Goal: Task Accomplishment & Management: Manage account settings

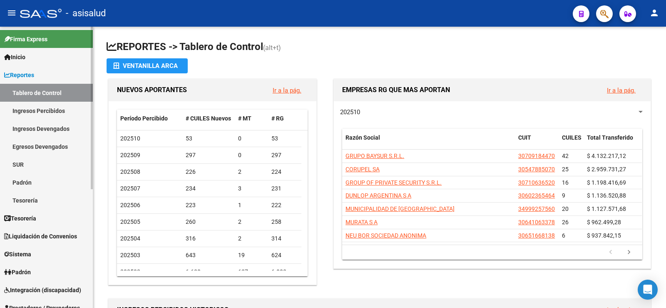
click at [33, 72] on span "Reportes" at bounding box center [19, 74] width 30 height 9
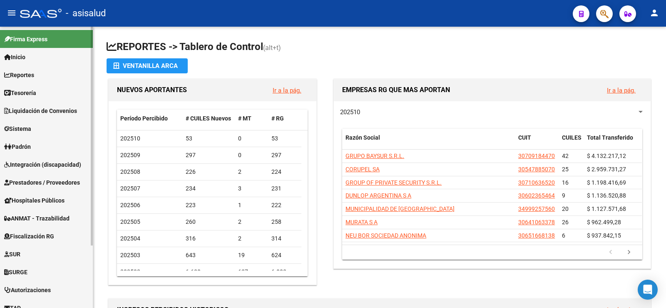
click at [37, 146] on link "Padrón" at bounding box center [46, 146] width 93 height 18
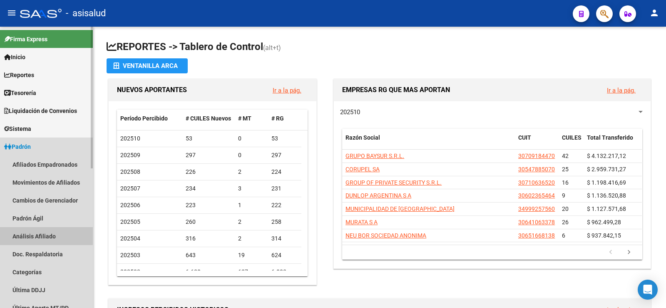
click at [46, 234] on link "Análisis Afiliado" at bounding box center [46, 236] width 93 height 18
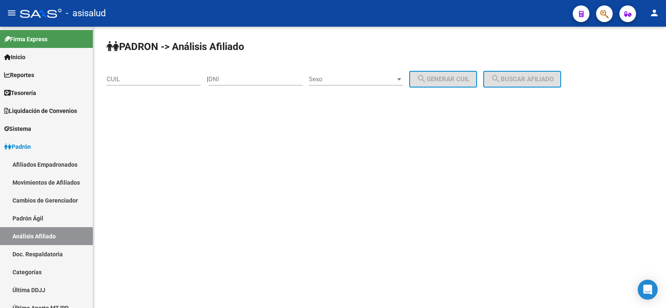
click at [136, 77] on input "CUIL" at bounding box center [154, 78] width 94 height 7
paste input "27-43405655-7"
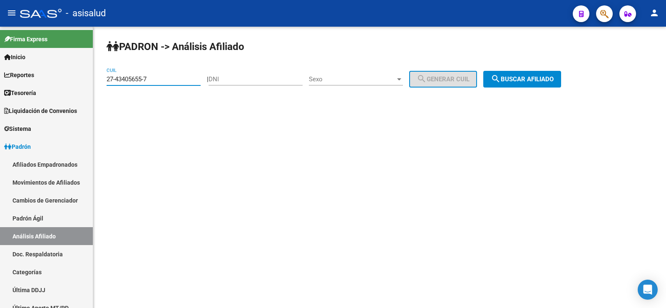
type input "27-43405655-7"
click at [536, 80] on span "search Buscar afiliado" at bounding box center [522, 78] width 63 height 7
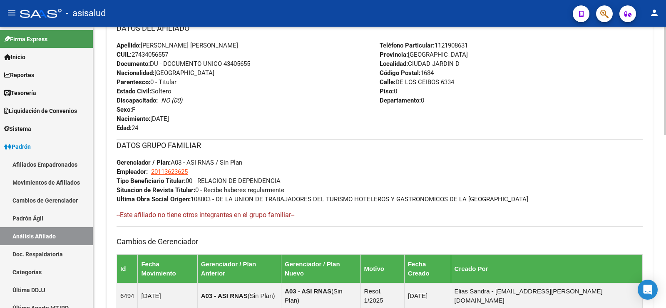
scroll to position [448, 0]
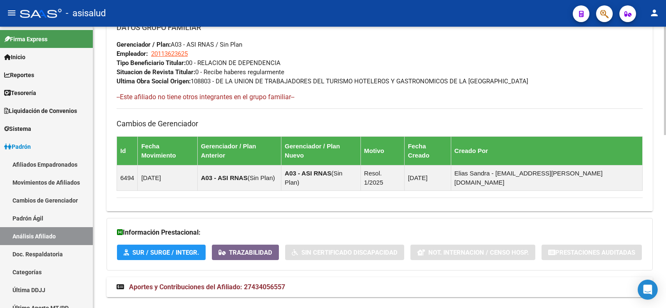
click at [232, 277] on mat-expansion-panel-header "Aportes y Contribuciones del Afiliado: 27434056557" at bounding box center [380, 287] width 546 height 20
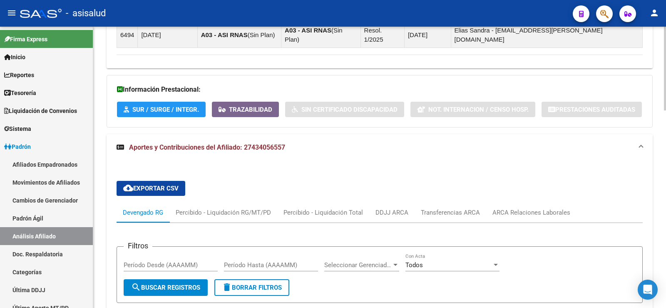
scroll to position [663, 0]
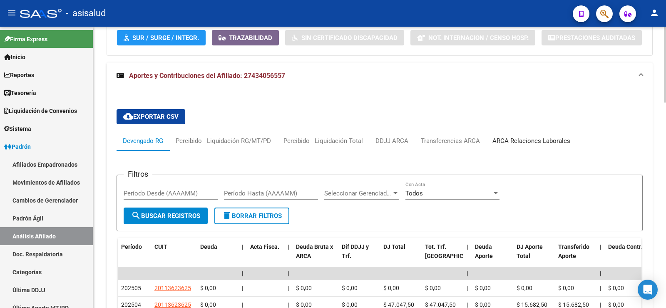
click at [519, 136] on div "ARCA Relaciones Laborales" at bounding box center [531, 140] width 78 height 9
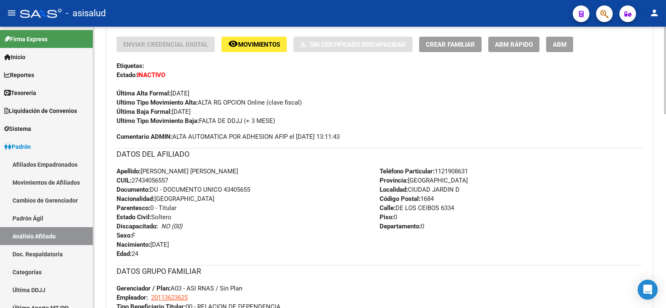
scroll to position [0, 0]
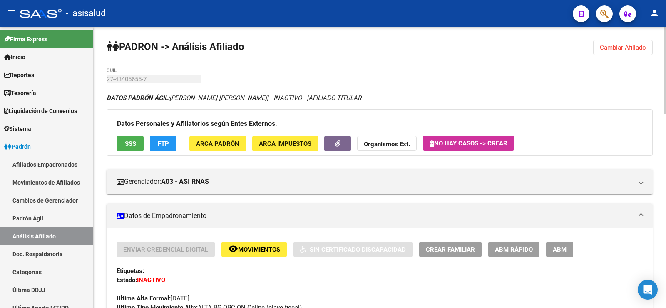
click at [167, 147] on span "FTP" at bounding box center [163, 143] width 11 height 7
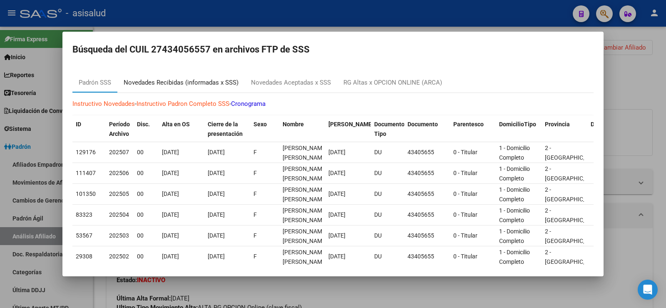
click at [205, 86] on div "Novedades Recibidas (informadas x SSS)" at bounding box center [181, 83] width 115 height 10
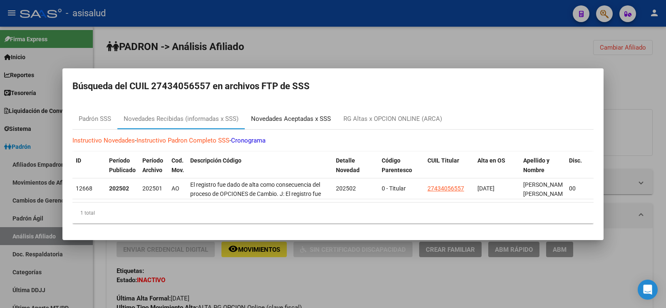
click at [283, 118] on div "Novedades Aceptadas x SSS" at bounding box center [291, 119] width 80 height 10
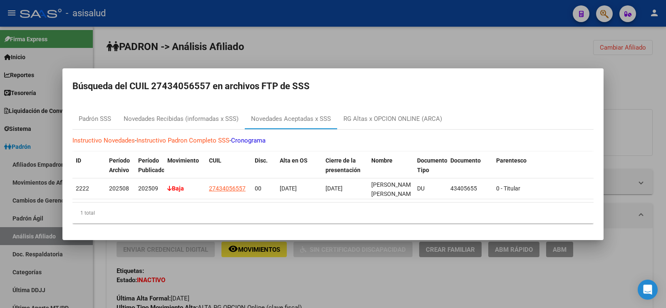
click at [642, 87] on div at bounding box center [333, 154] width 666 height 308
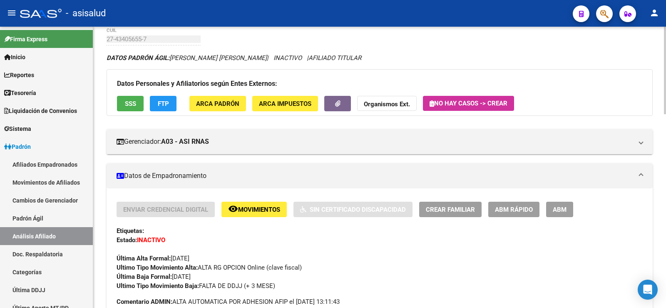
scroll to position [38, 0]
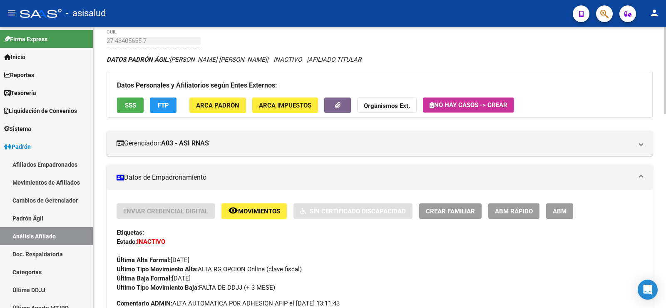
click at [246, 209] on span "Movimientos" at bounding box center [259, 210] width 42 height 7
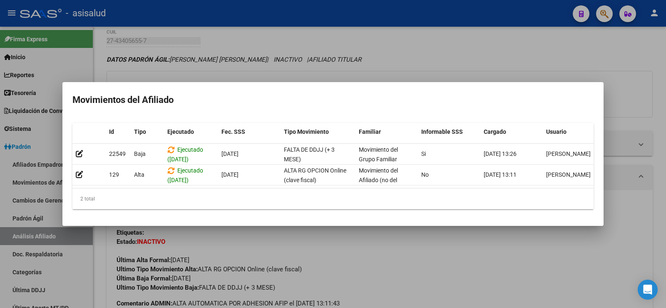
click at [346, 261] on div at bounding box center [333, 154] width 666 height 308
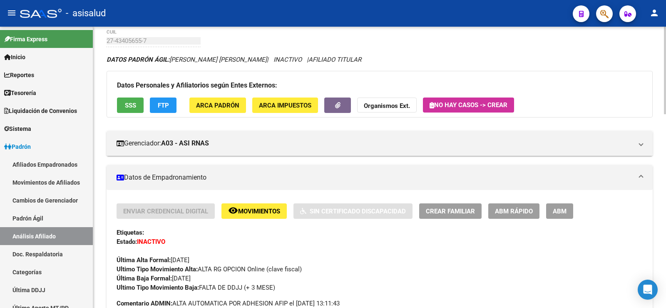
click at [516, 211] on span "ABM Rápido" at bounding box center [514, 210] width 38 height 7
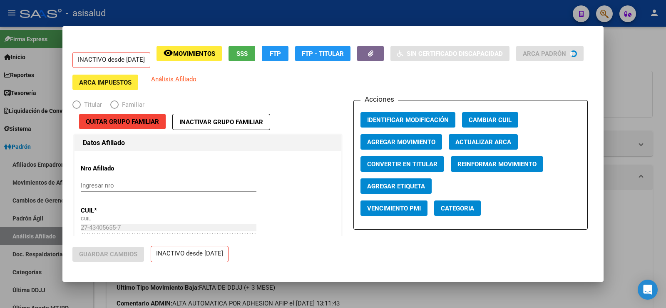
radio input "true"
type input "20-11362362-5"
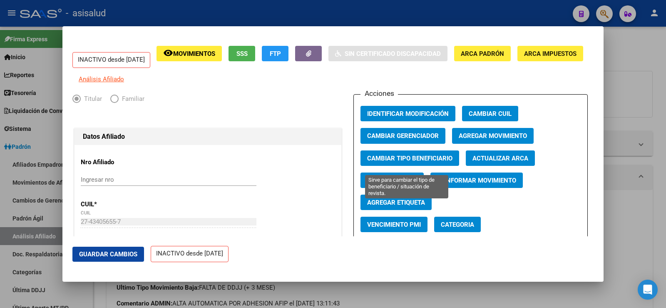
click at [407, 162] on span "Cambiar Tipo Beneficiario" at bounding box center [409, 157] width 85 height 7
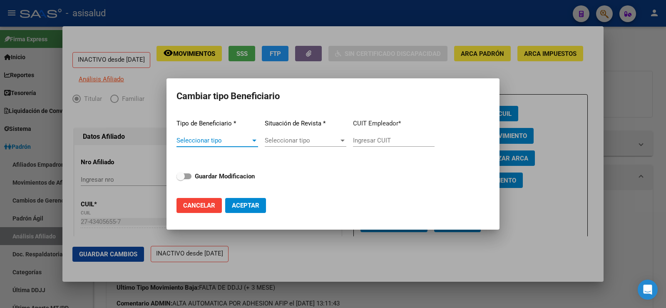
click at [225, 143] on span "Seleccionar tipo" at bounding box center [213, 140] width 74 height 7
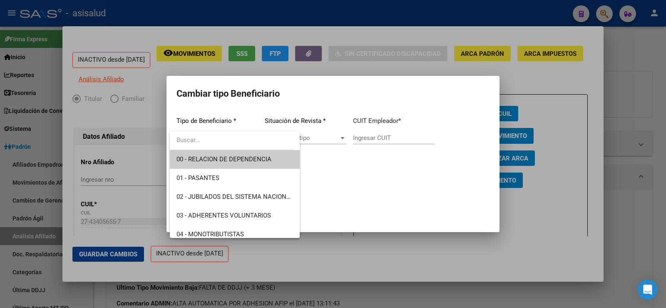
click at [221, 155] on span "00 - RELACION DE DEPENDENCIA" at bounding box center [223, 158] width 95 height 7
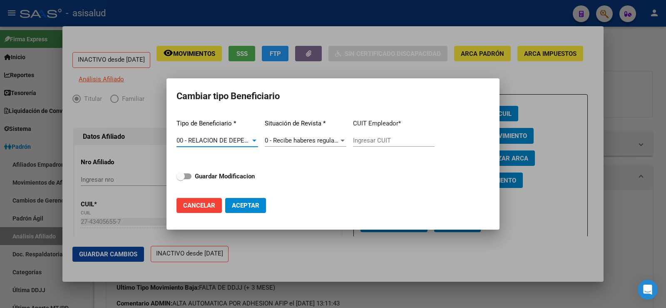
type input "20-11362362-5"
click at [210, 206] on span "Cancelar" at bounding box center [199, 204] width 32 height 7
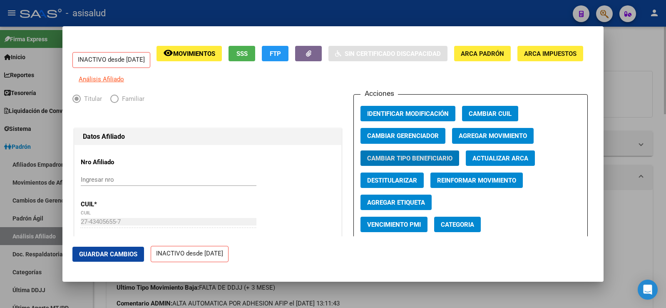
click at [647, 68] on div at bounding box center [333, 154] width 666 height 308
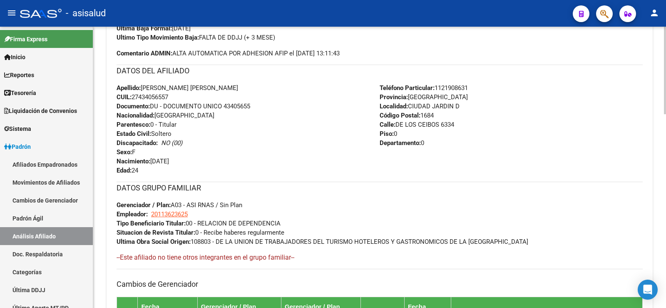
scroll to position [122, 0]
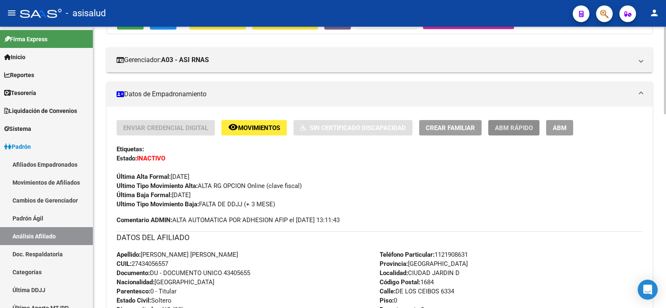
click at [511, 124] on span "ABM Rápido" at bounding box center [514, 127] width 38 height 7
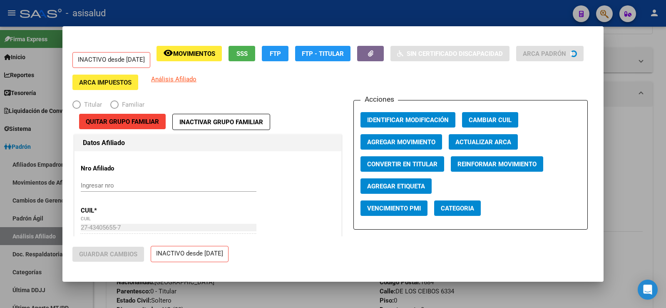
radio input "true"
type input "20-11362362-5"
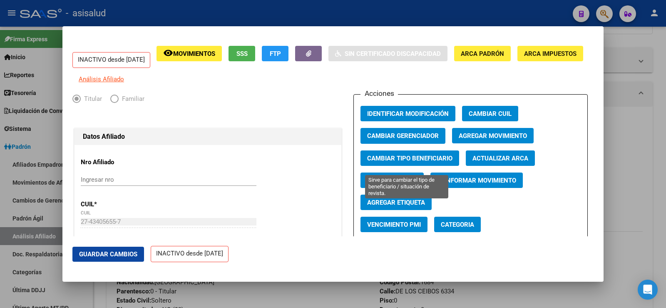
click at [416, 162] on span "Cambiar Tipo Beneficiario" at bounding box center [409, 157] width 85 height 7
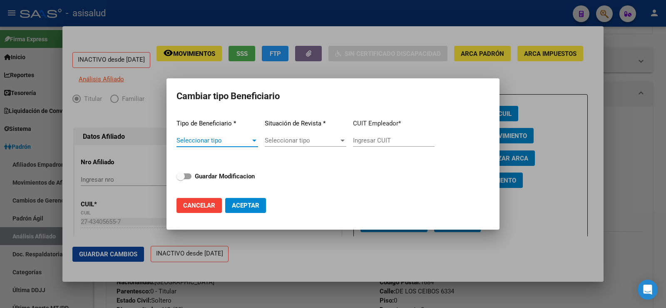
click at [246, 140] on span "Seleccionar tipo" at bounding box center [213, 140] width 74 height 7
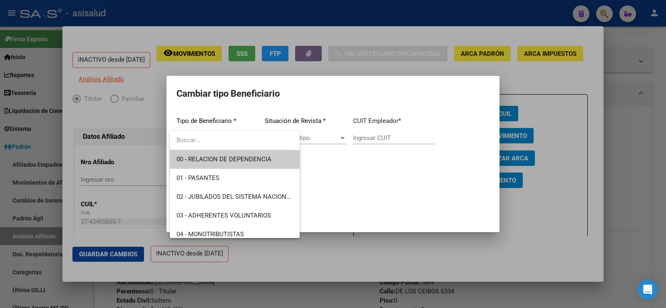
drag, startPoint x: 218, startPoint y: 155, endPoint x: 225, endPoint y: 163, distance: 10.7
click at [218, 155] on span "00 - RELACION DE DEPENDENCIA" at bounding box center [234, 159] width 117 height 19
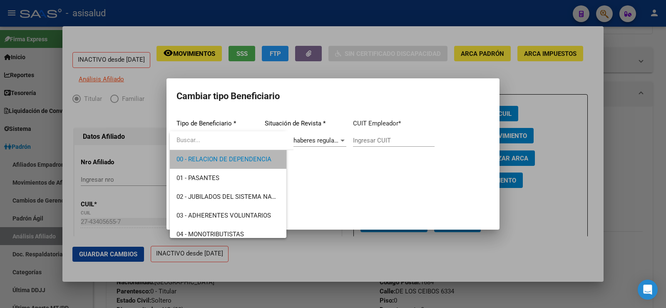
type input "20-11362362-5"
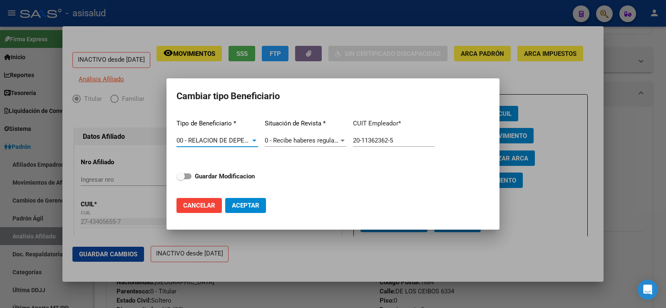
drag, startPoint x: 191, startPoint y: 174, endPoint x: 226, endPoint y: 195, distance: 40.9
click at [191, 174] on span at bounding box center [183, 176] width 15 height 6
click at [181, 179] on input "Guardar Modificacion" at bounding box center [180, 179] width 0 height 0
click at [246, 202] on span "Aceptar" at bounding box center [245, 204] width 27 height 7
checkbox input "false"
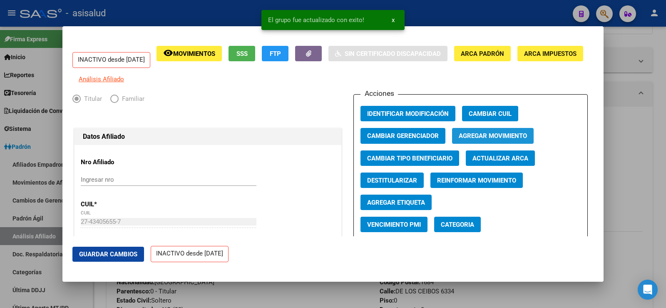
click at [485, 140] on span "Agregar Movimiento" at bounding box center [493, 135] width 68 height 7
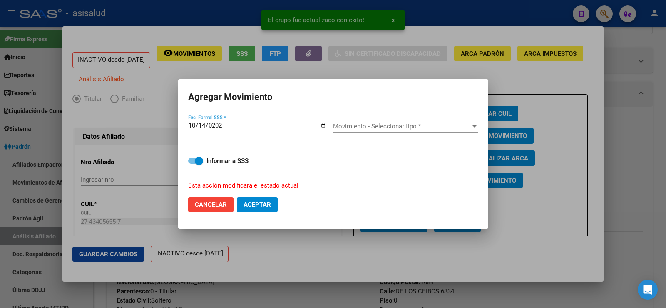
type input "[DATE]"
click at [436, 123] on span "Movimiento - Seleccionar tipo *" at bounding box center [402, 125] width 138 height 7
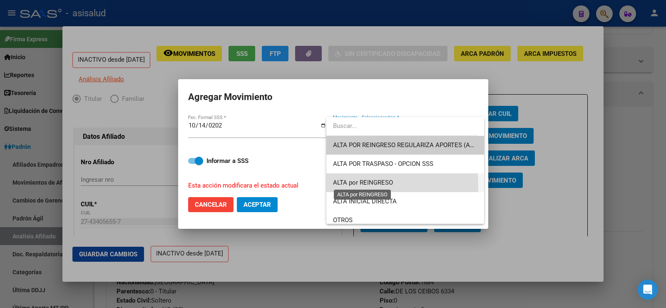
click at [374, 184] on span "ALTA por REINGRESO" at bounding box center [363, 182] width 60 height 7
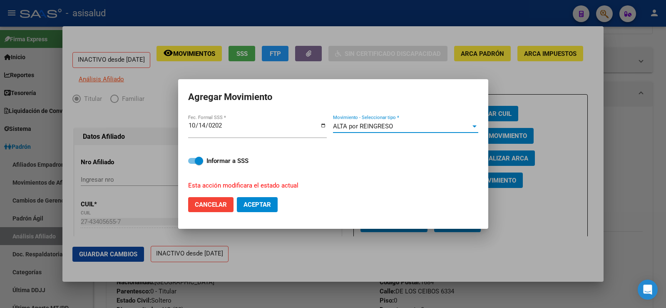
click at [375, 126] on span "ALTA por REINGRESO" at bounding box center [363, 125] width 60 height 7
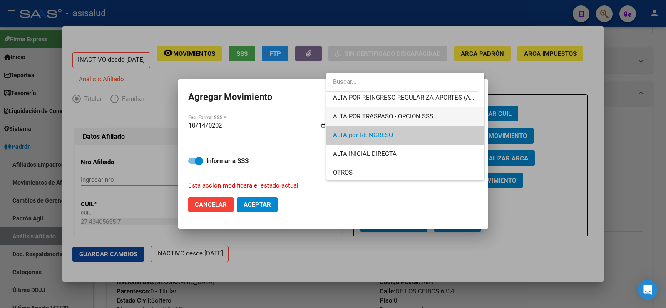
scroll to position [0, 0]
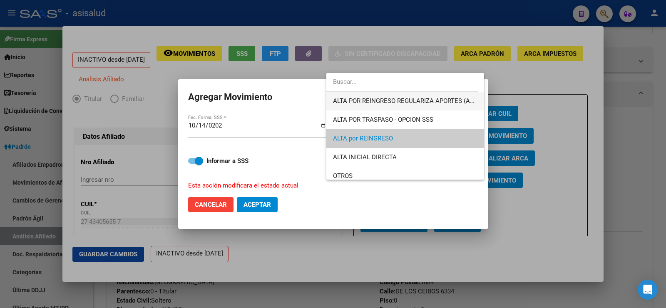
click at [400, 103] on span "ALTA POR REINGRESO REGULARIZA APORTES (AFIP)" at bounding box center [407, 100] width 148 height 7
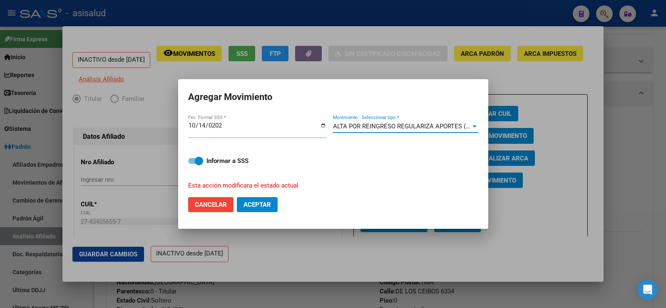
drag, startPoint x: 269, startPoint y: 203, endPoint x: 257, endPoint y: 213, distance: 15.4
click at [268, 204] on span "Aceptar" at bounding box center [256, 204] width 27 height 7
checkbox input "false"
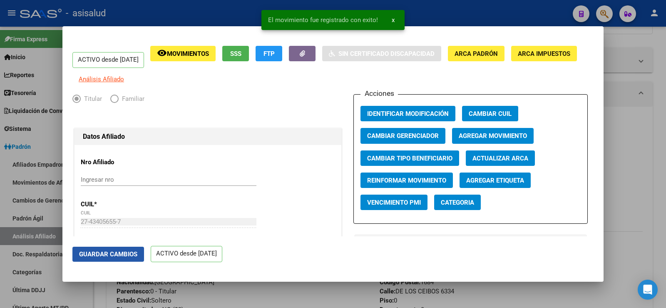
click at [126, 252] on span "Guardar Cambios" at bounding box center [108, 253] width 58 height 7
click at [665, 75] on div at bounding box center [333, 154] width 666 height 308
